Goal: Task Accomplishment & Management: Use online tool/utility

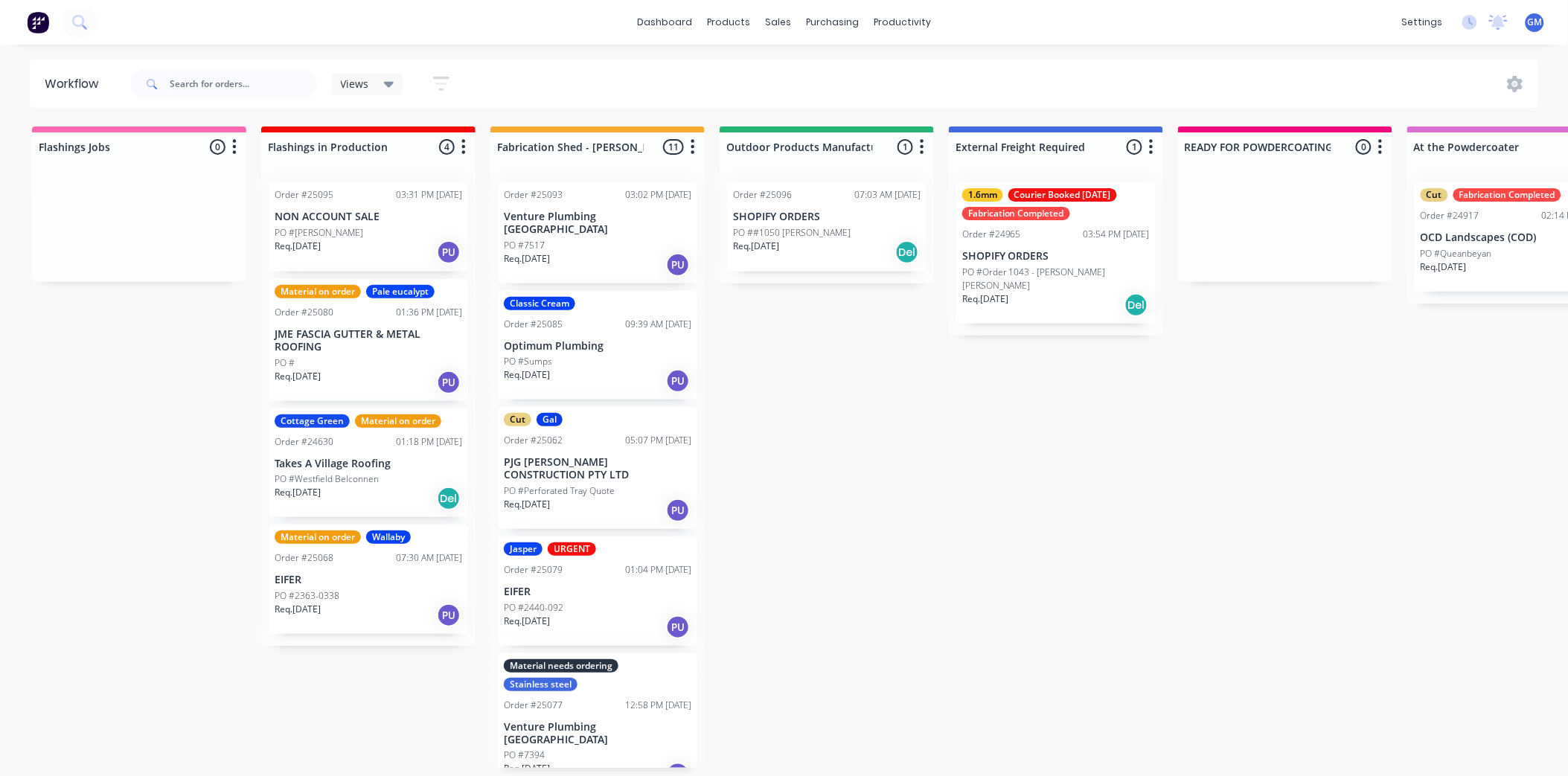
click at [812, 243] on div "Req. [DATE] Del" at bounding box center [826, 253] width 187 height 25
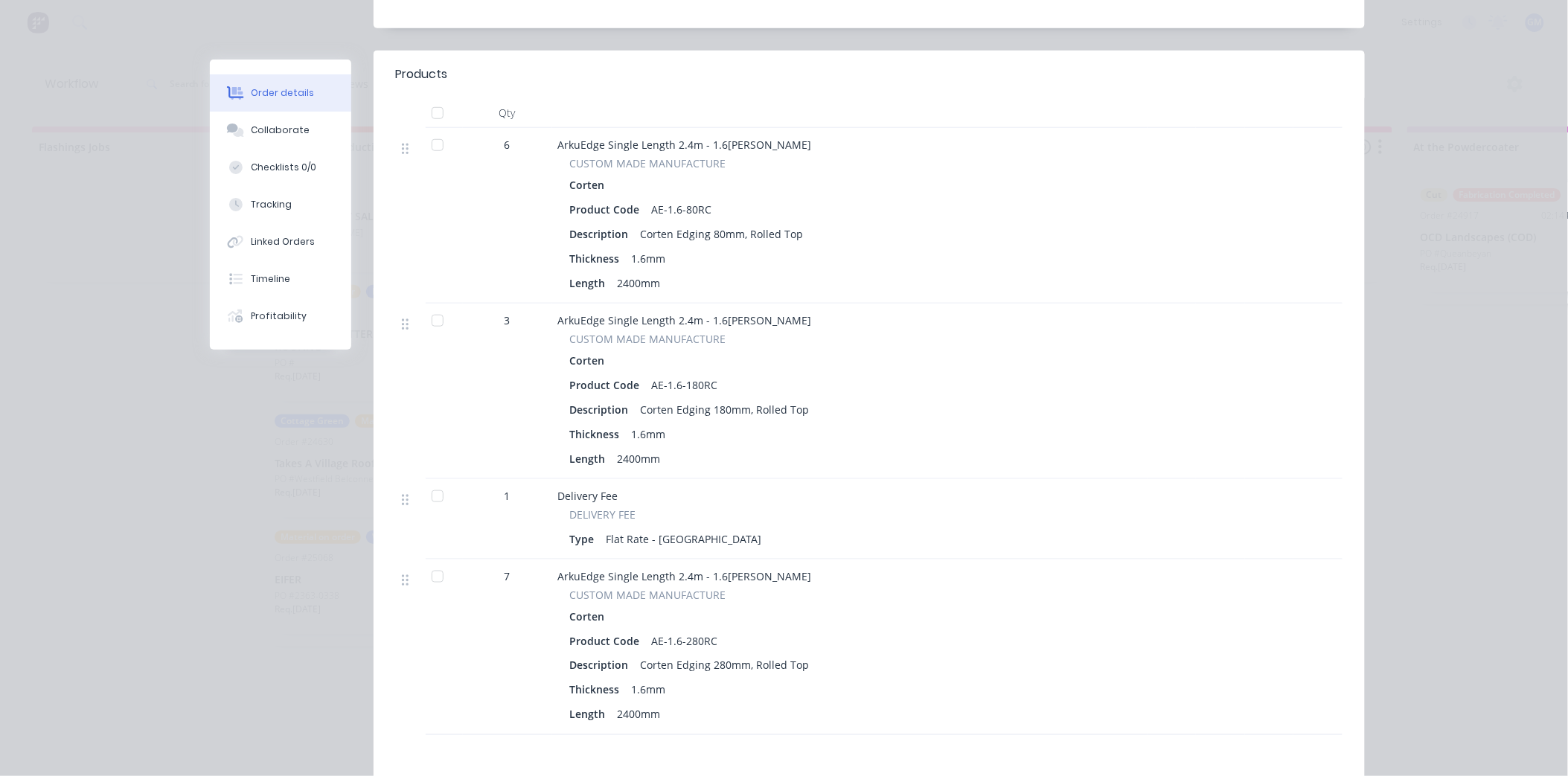
scroll to position [330, 0]
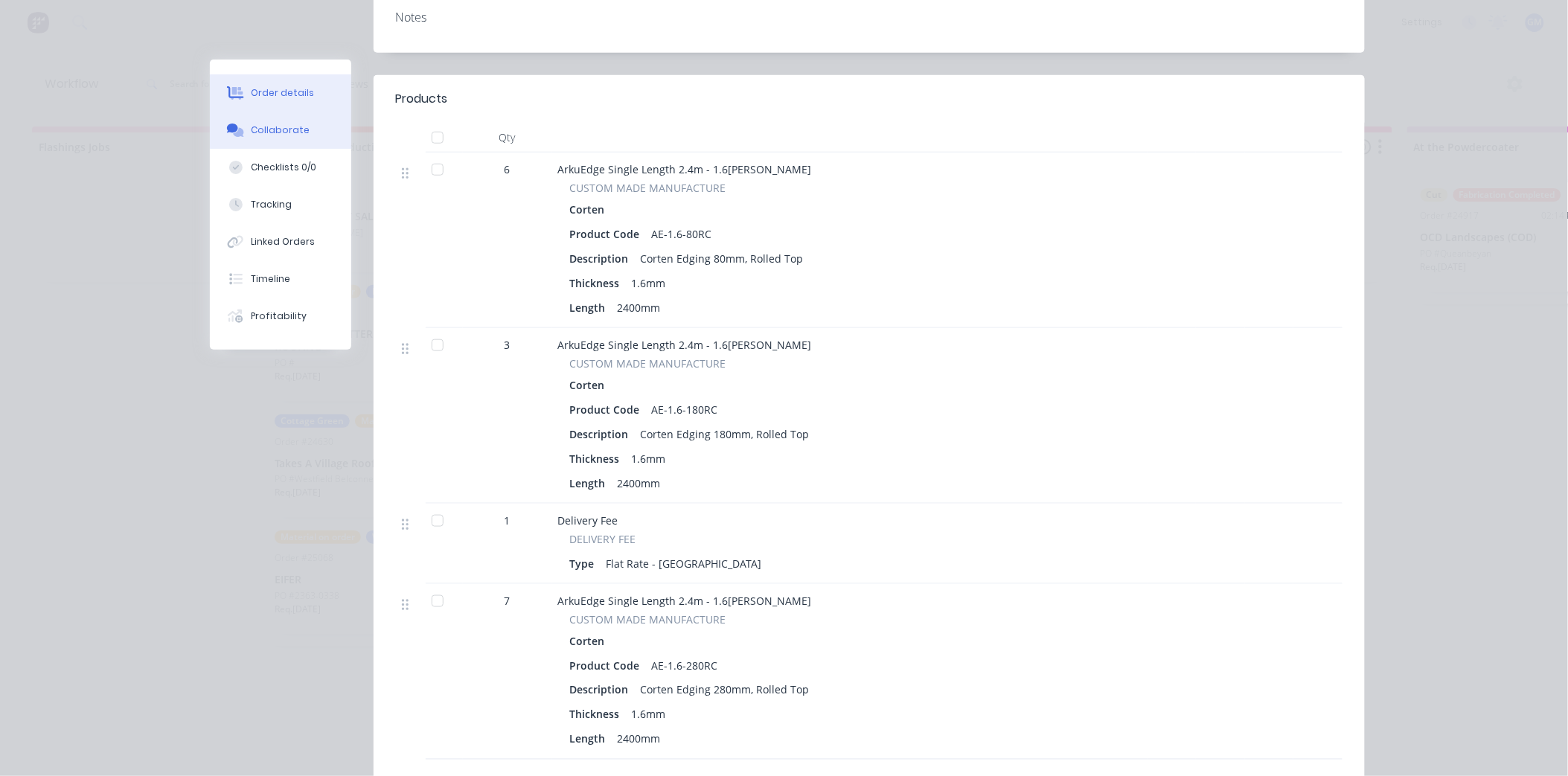
click at [263, 123] on div "Collaborate" at bounding box center [280, 130] width 59 height 14
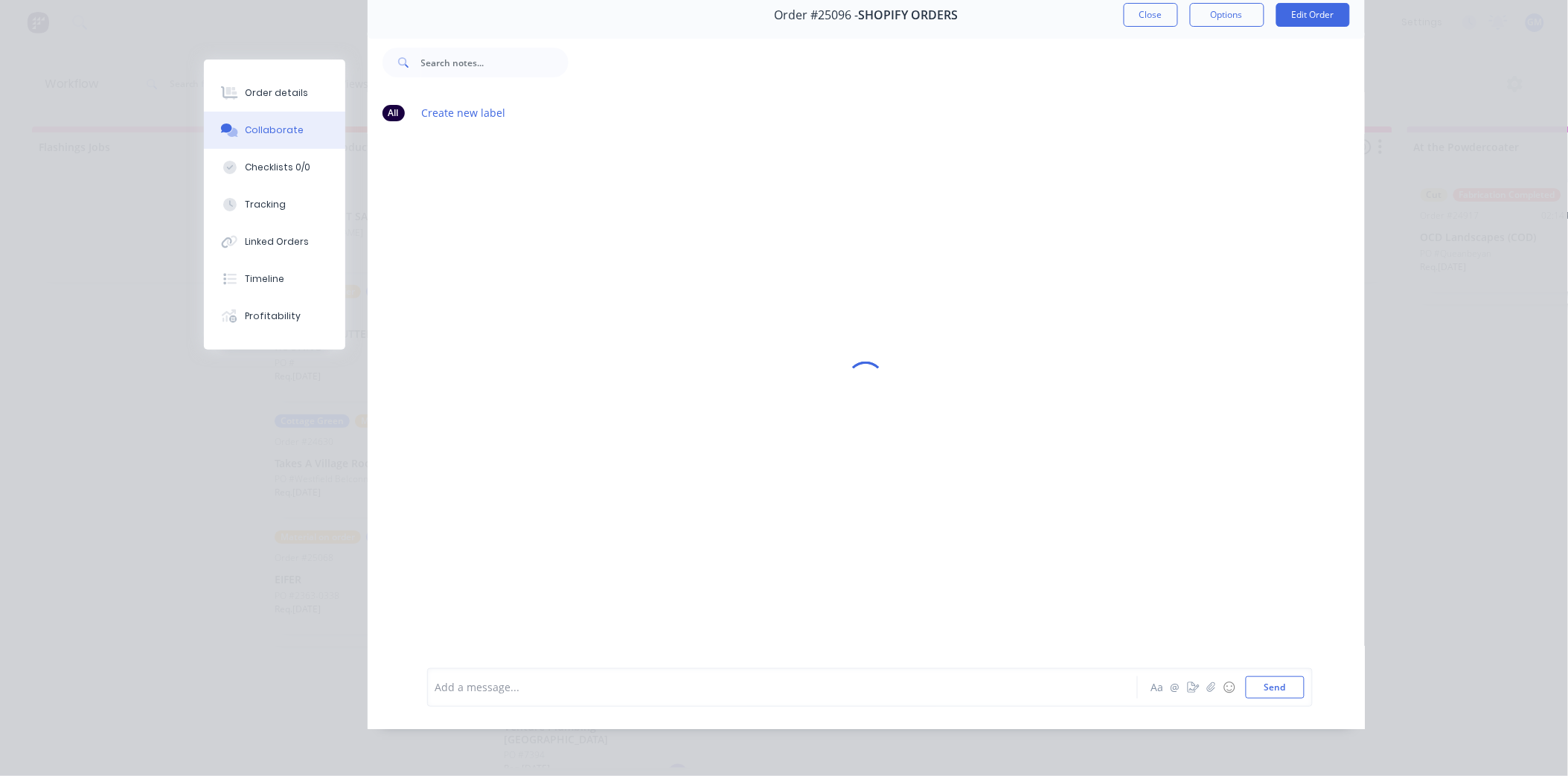
scroll to position [0, 0]
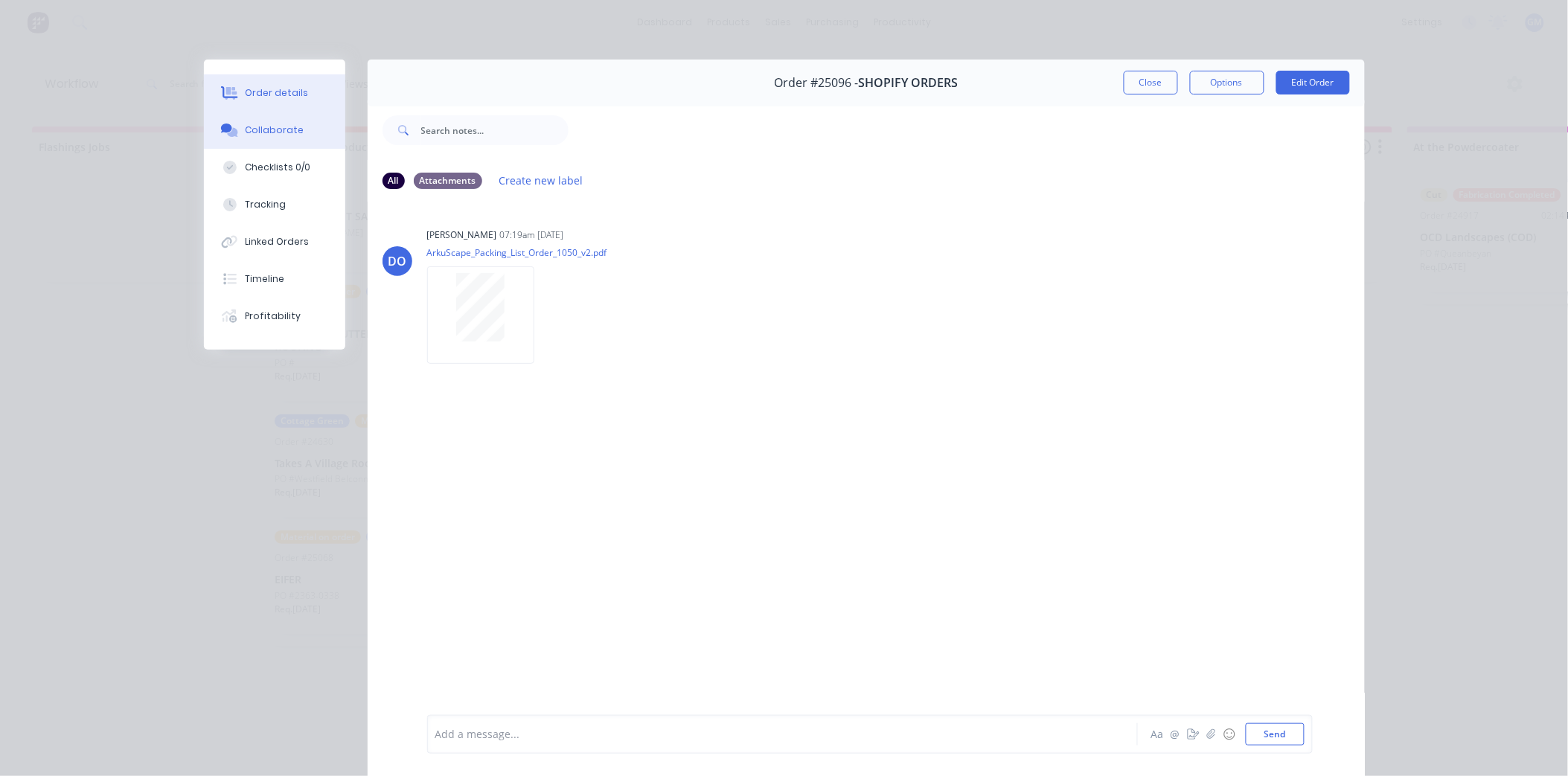
click at [295, 91] on div "Order details" at bounding box center [276, 93] width 64 height 14
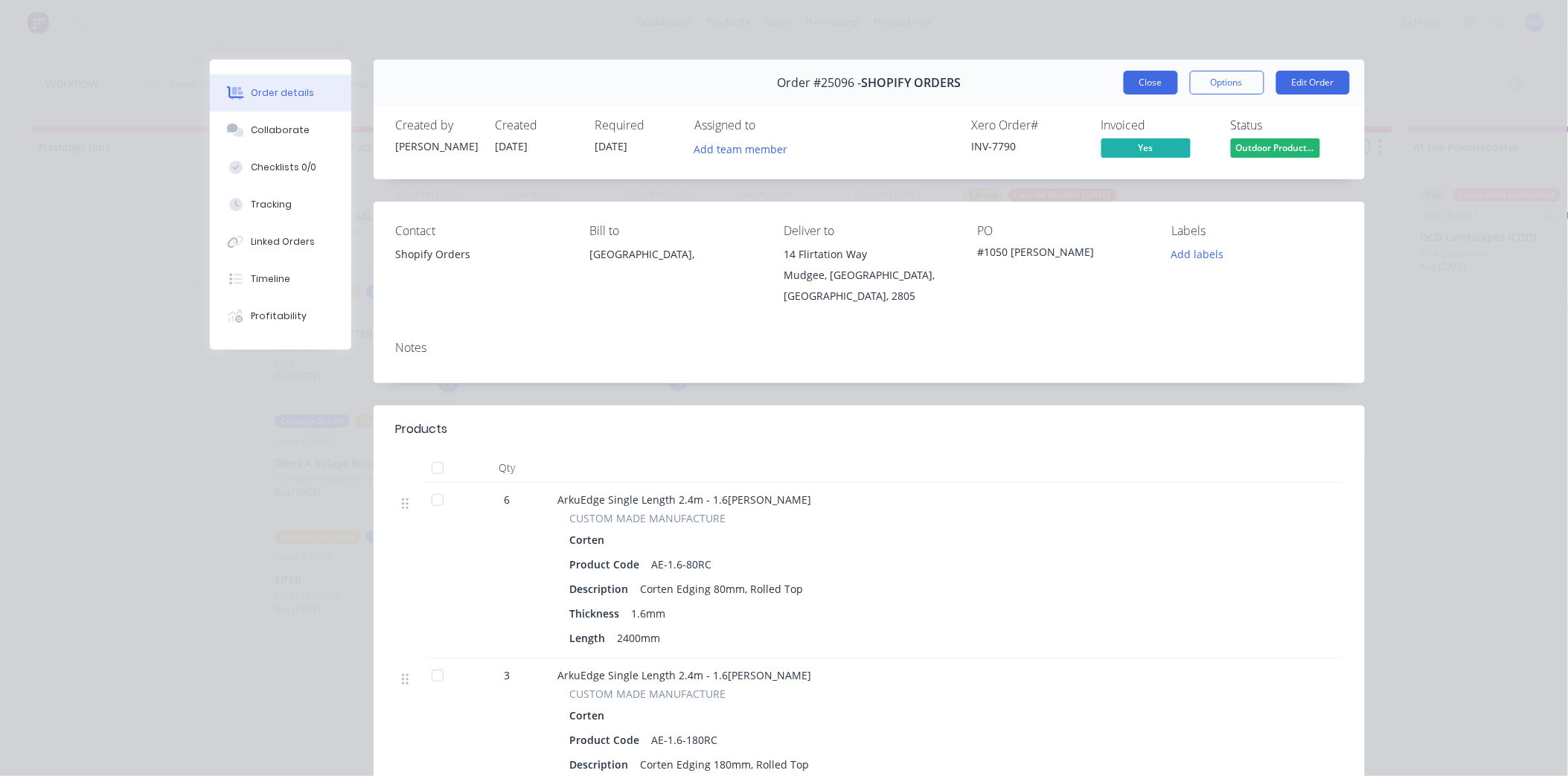
click at [1149, 85] on button "Close" at bounding box center [1151, 82] width 54 height 24
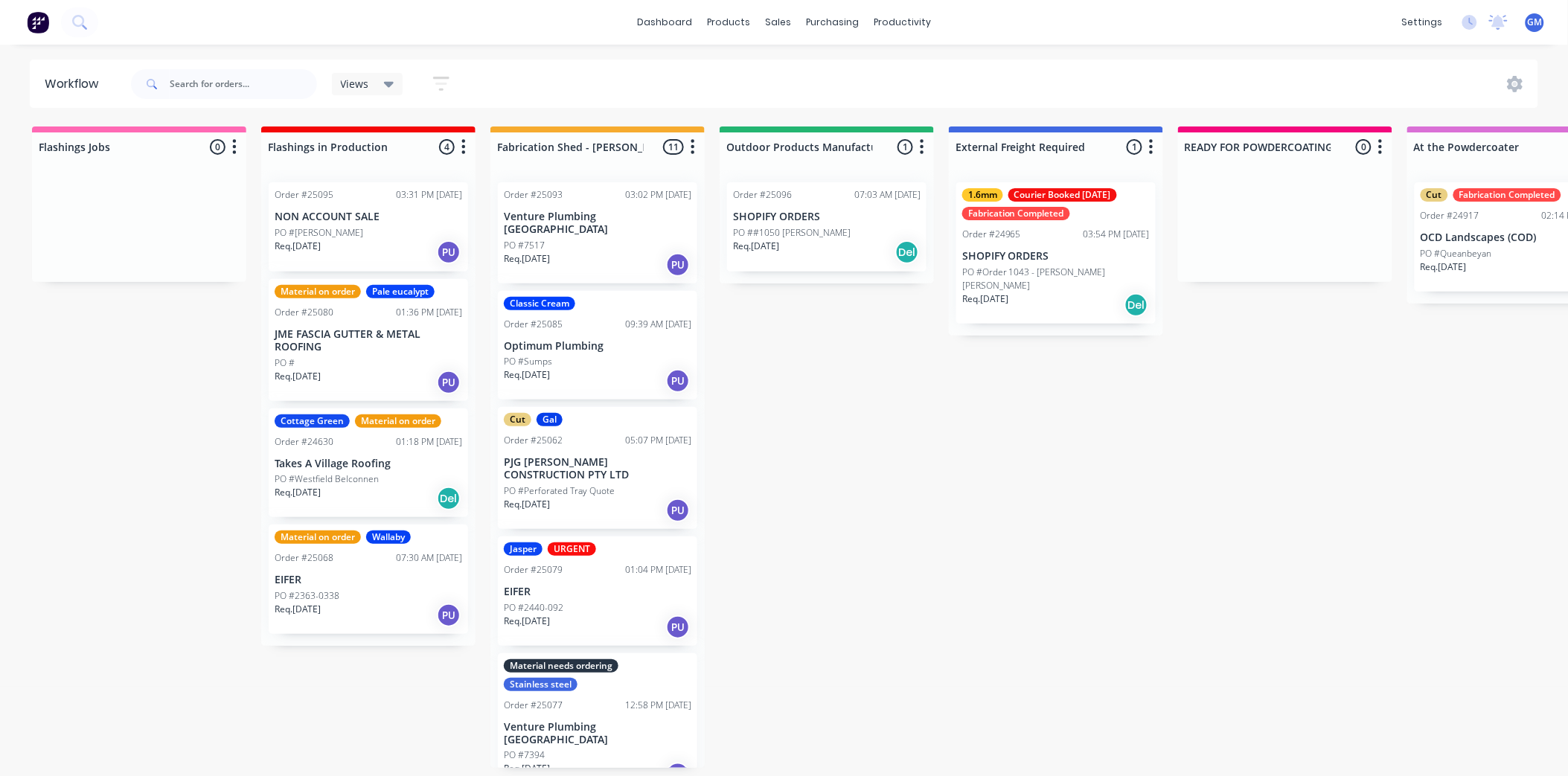
click at [626, 224] on div "Order #25093 03:02 PM [DATE] Venture Plumbing [GEOGRAPHIC_DATA] PO #7517 Req. […" at bounding box center [598, 232] width 200 height 101
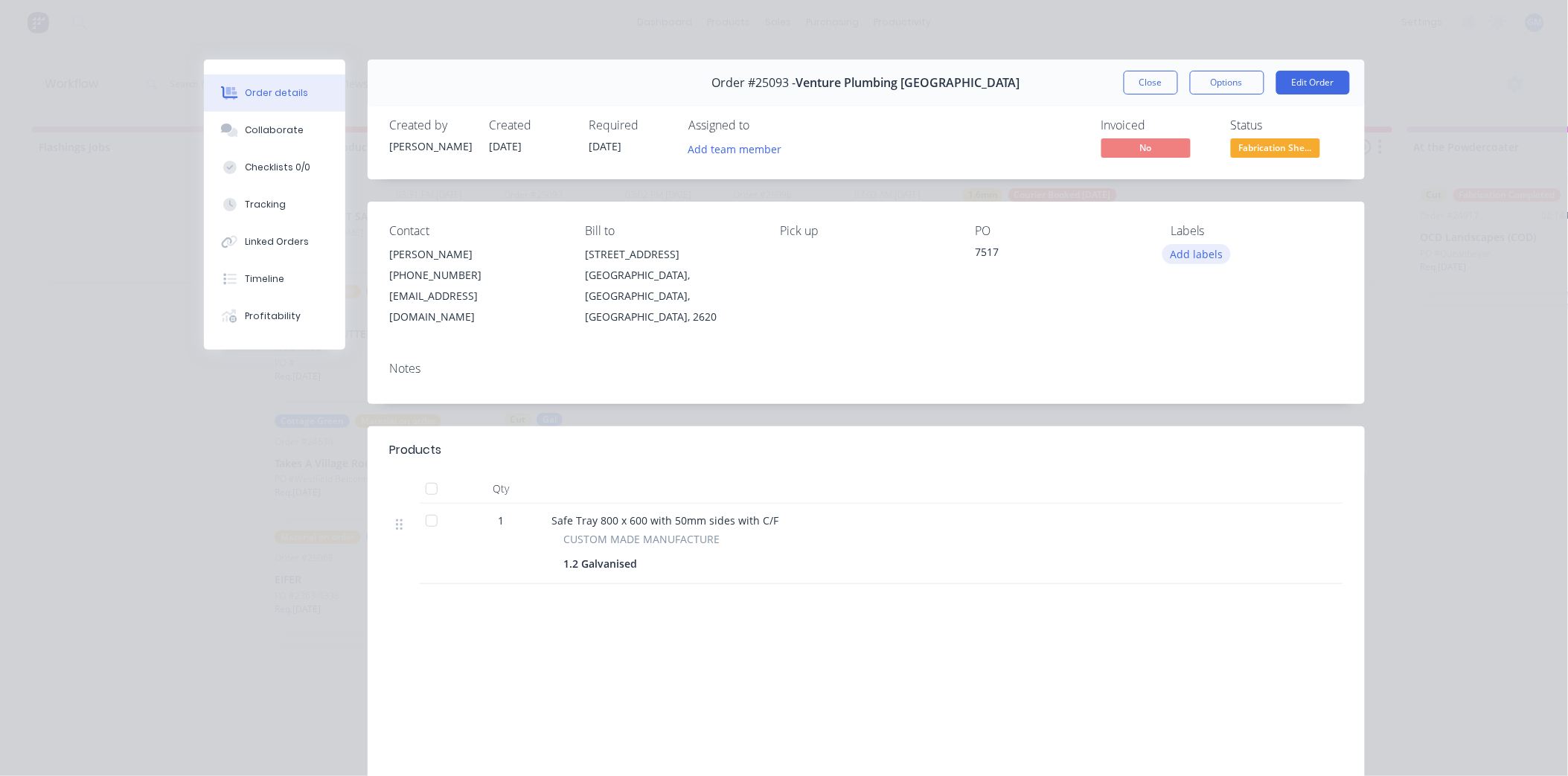
click at [1167, 256] on button "Add labels" at bounding box center [1197, 254] width 69 height 21
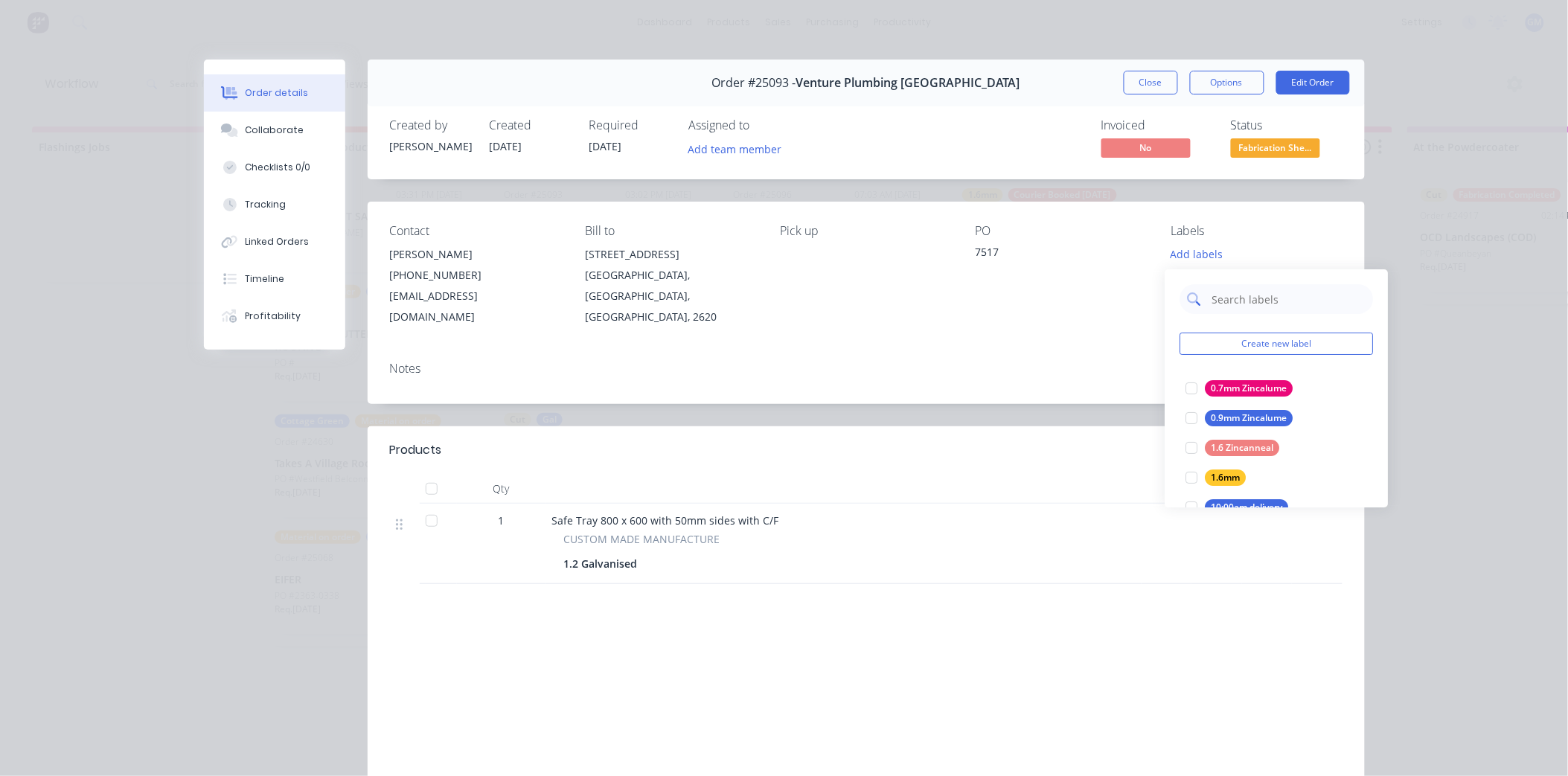
click at [1211, 299] on input "text" at bounding box center [1289, 299] width 156 height 29
type input "gal"
click at [1193, 381] on div at bounding box center [1192, 388] width 29 height 29
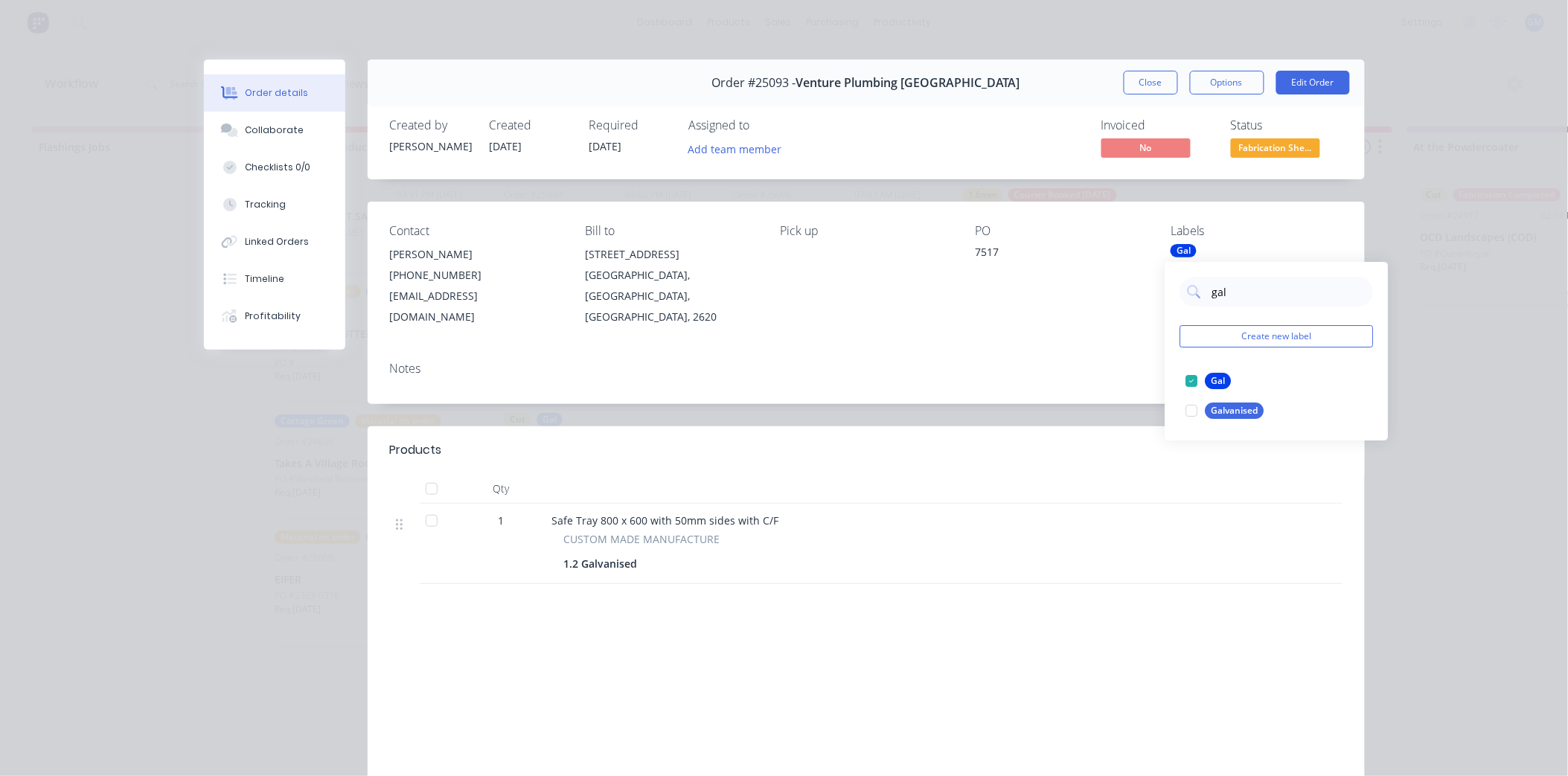
click at [1065, 362] on div "Notes" at bounding box center [866, 368] width 953 height 14
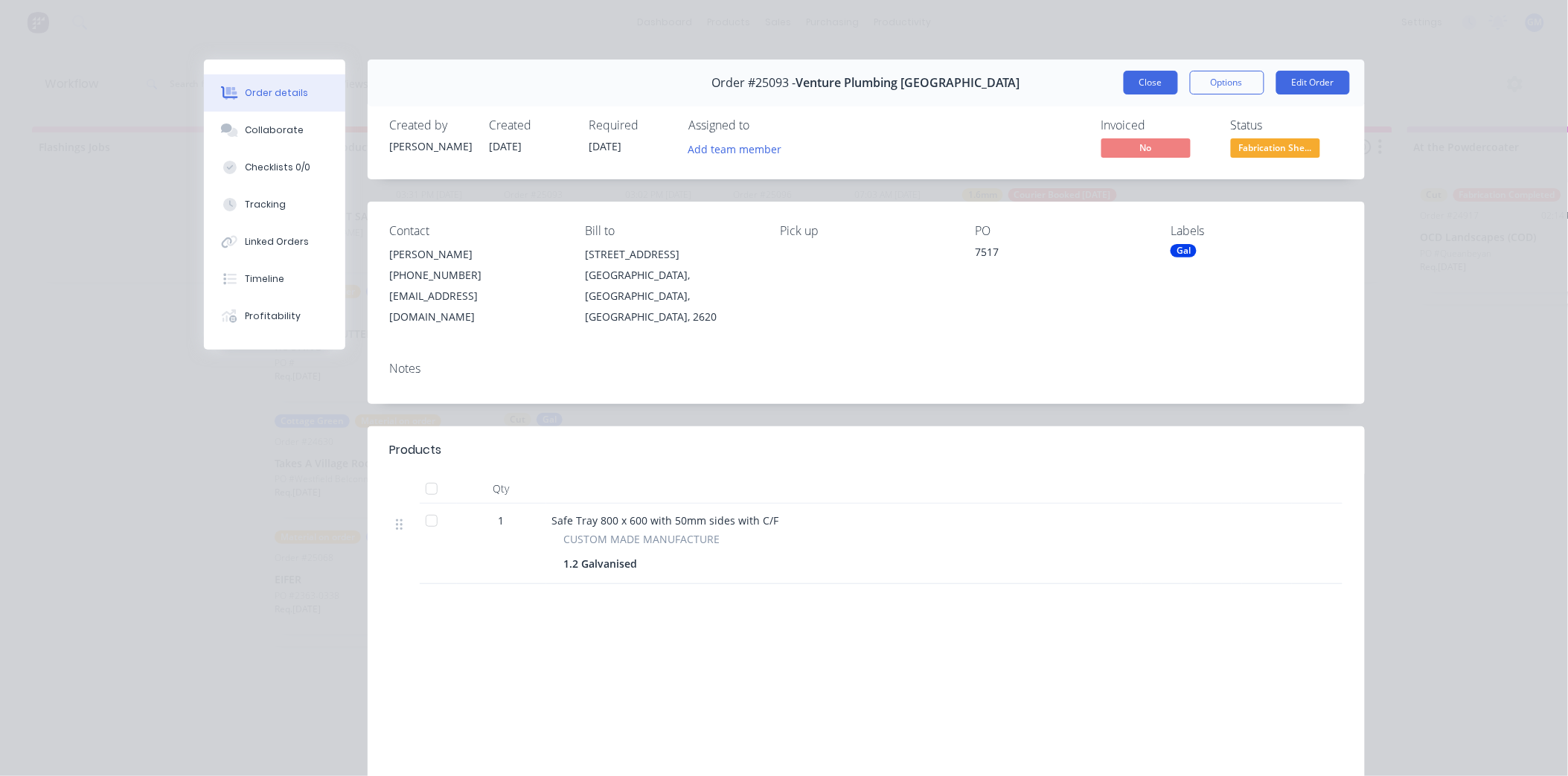
click at [1154, 76] on button "Close" at bounding box center [1151, 82] width 54 height 24
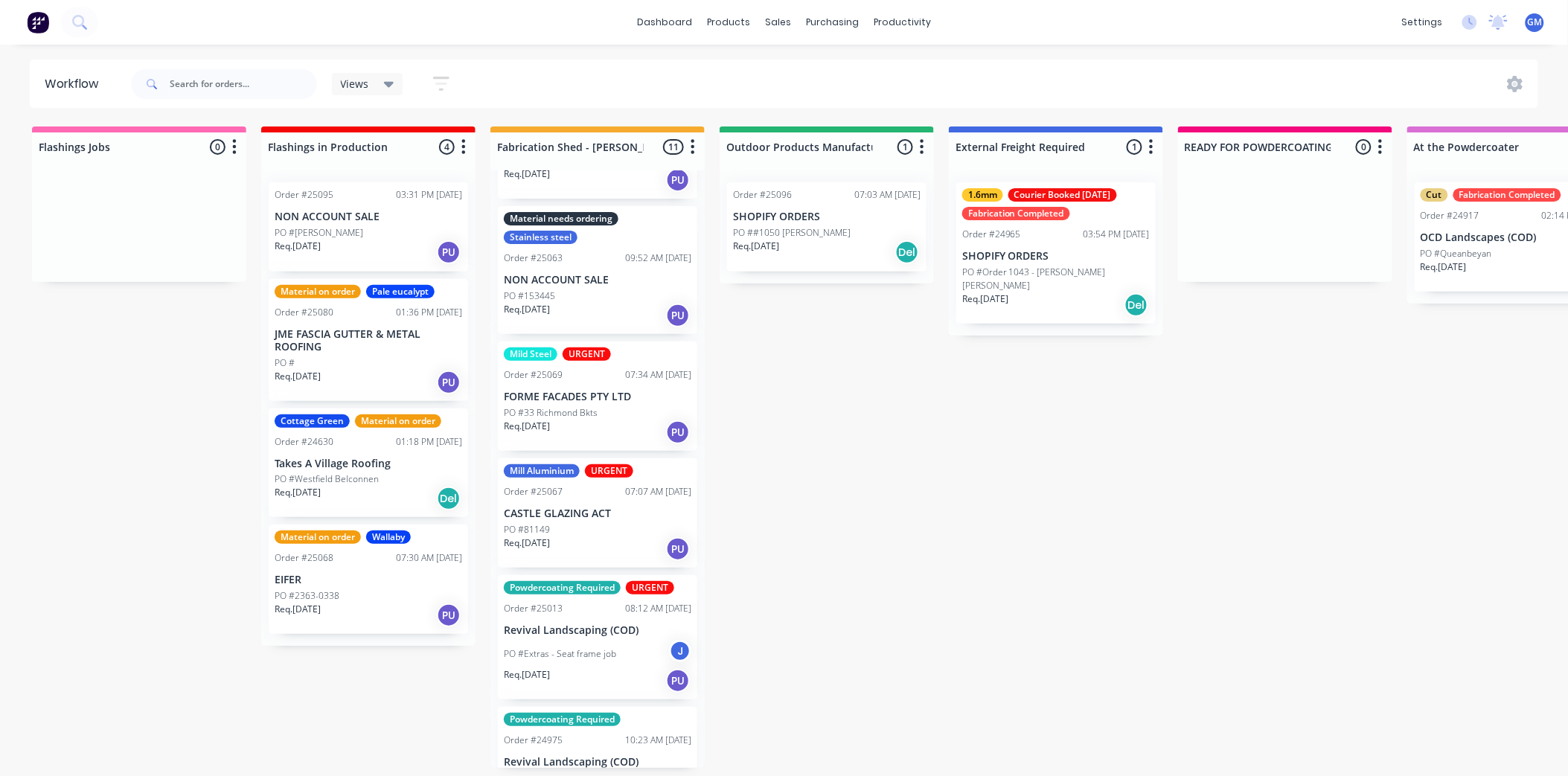
scroll to position [588, 0]
